Goal: Task Accomplishment & Management: Manage account settings

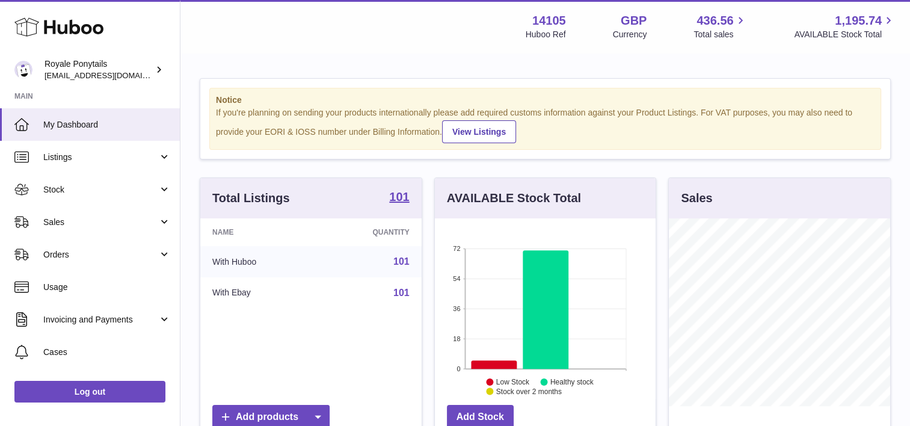
scroll to position [188, 221]
click at [91, 156] on span "Listings" at bounding box center [100, 156] width 115 height 11
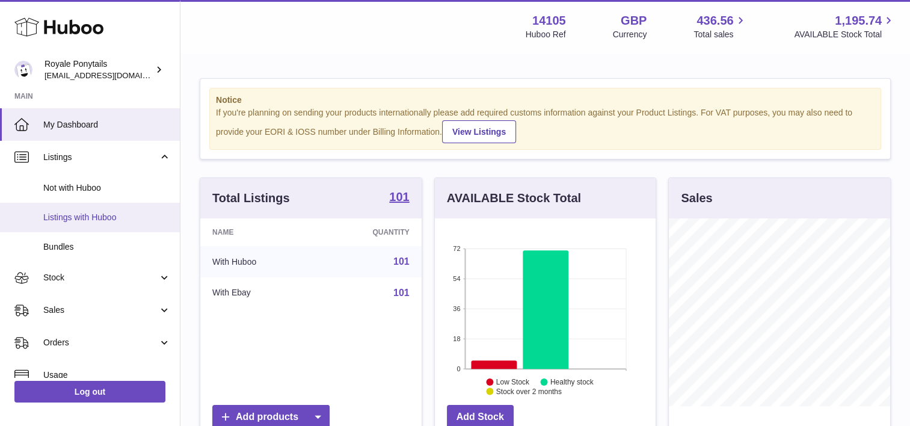
click at [82, 221] on span "Listings with Huboo" at bounding box center [106, 217] width 127 height 11
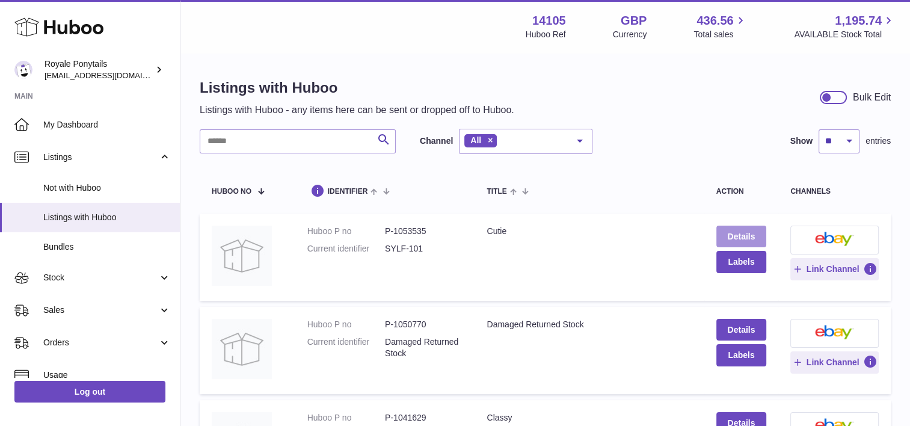
click at [756, 236] on link "Details" at bounding box center [741, 236] width 50 height 22
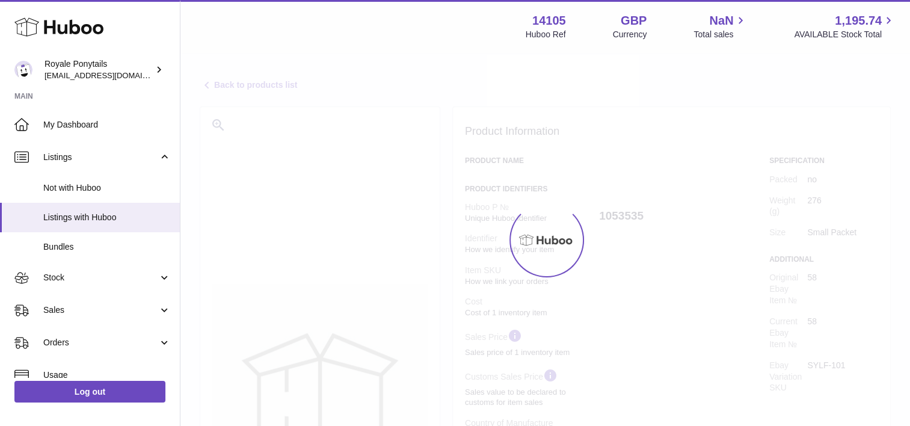
select select
select select "****"
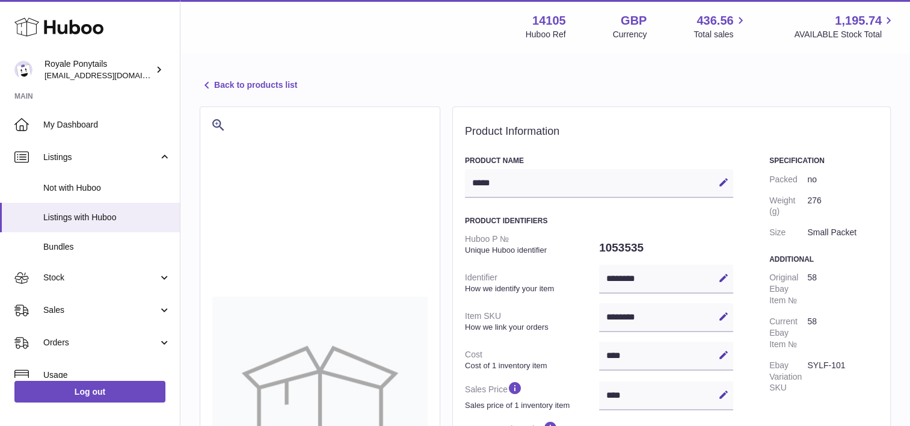
click at [234, 87] on link "Back to products list" at bounding box center [248, 85] width 97 height 14
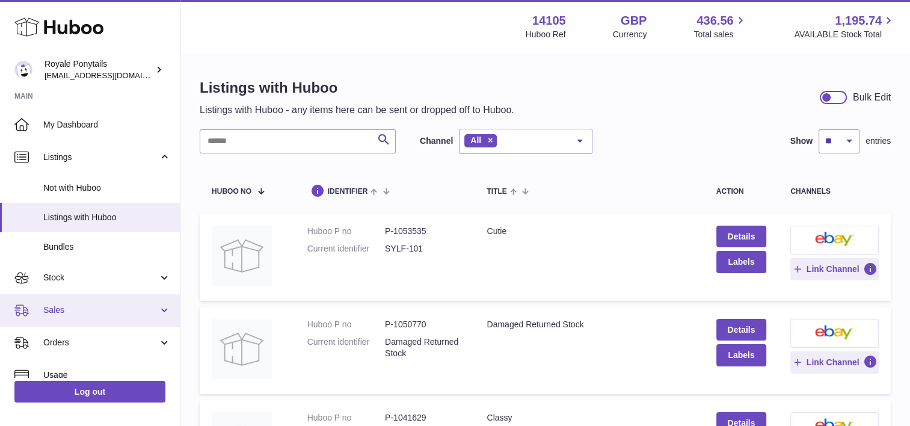
click at [61, 307] on span "Sales" at bounding box center [100, 309] width 115 height 11
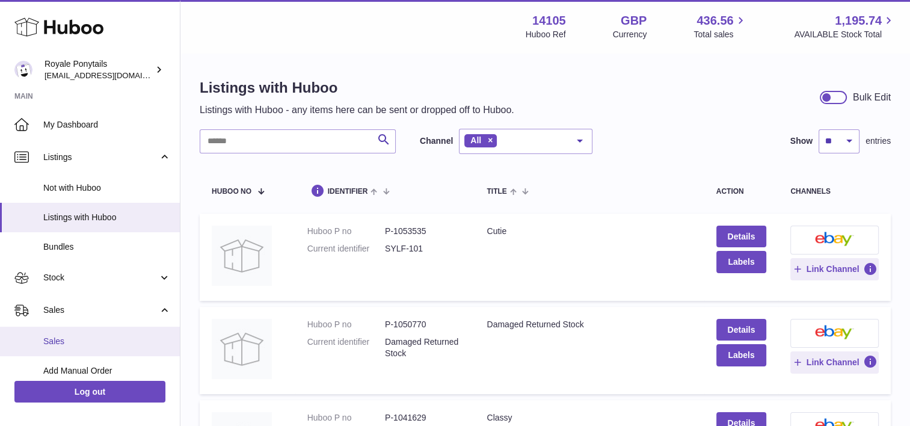
click at [65, 349] on link "Sales" at bounding box center [90, 340] width 180 height 29
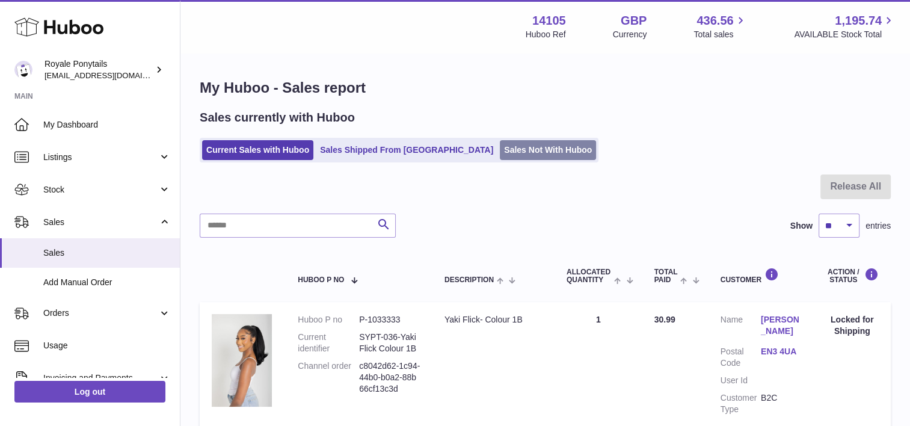
click at [506, 151] on link "Sales Not With Huboo" at bounding box center [548, 150] width 96 height 20
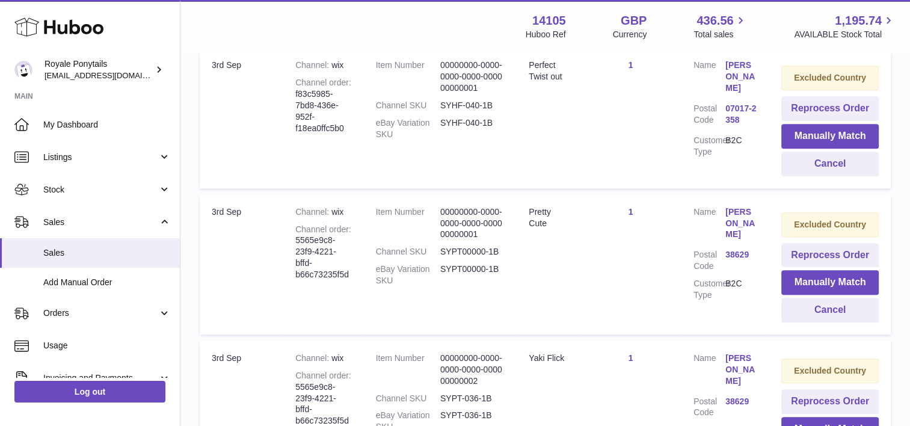
scroll to position [1140, 0]
